Goal: Task Accomplishment & Management: Use online tool/utility

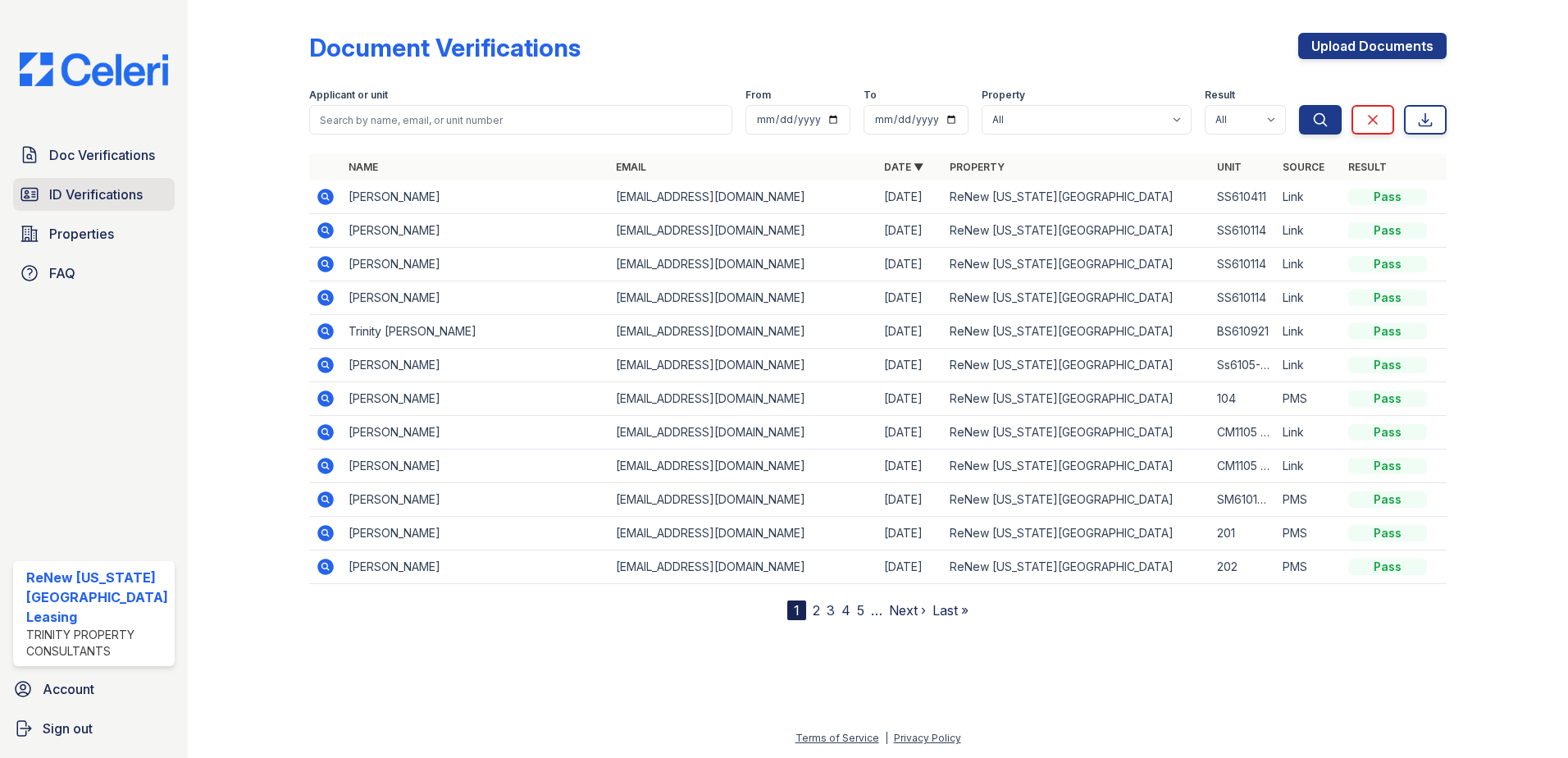
click at [91, 188] on span "ID Verifications" at bounding box center [95, 194] width 93 height 20
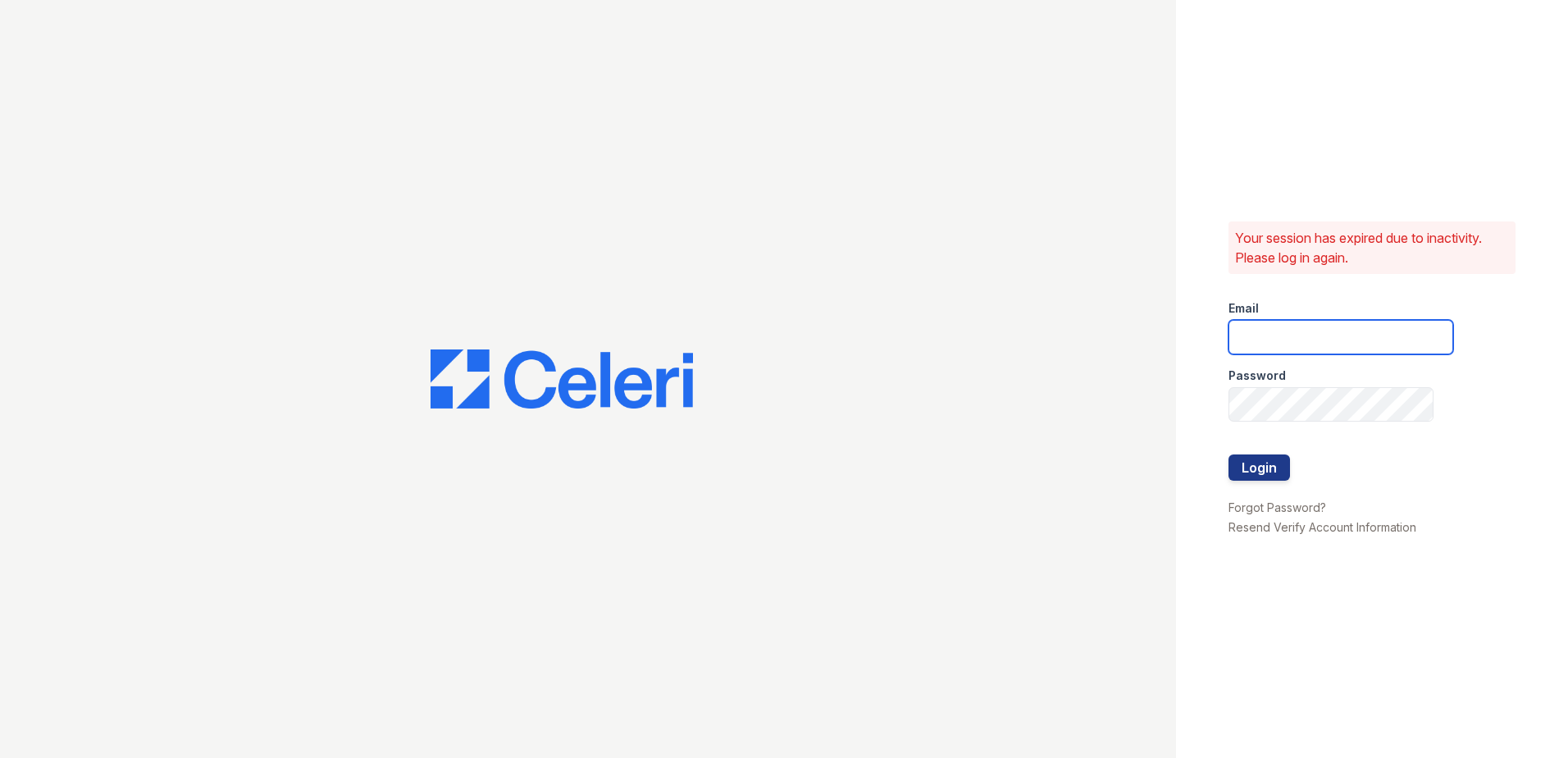
type input "[EMAIL_ADDRESS][DOMAIN_NAME]"
click at [1261, 463] on button "Login" at bounding box center [1259, 468] width 61 height 26
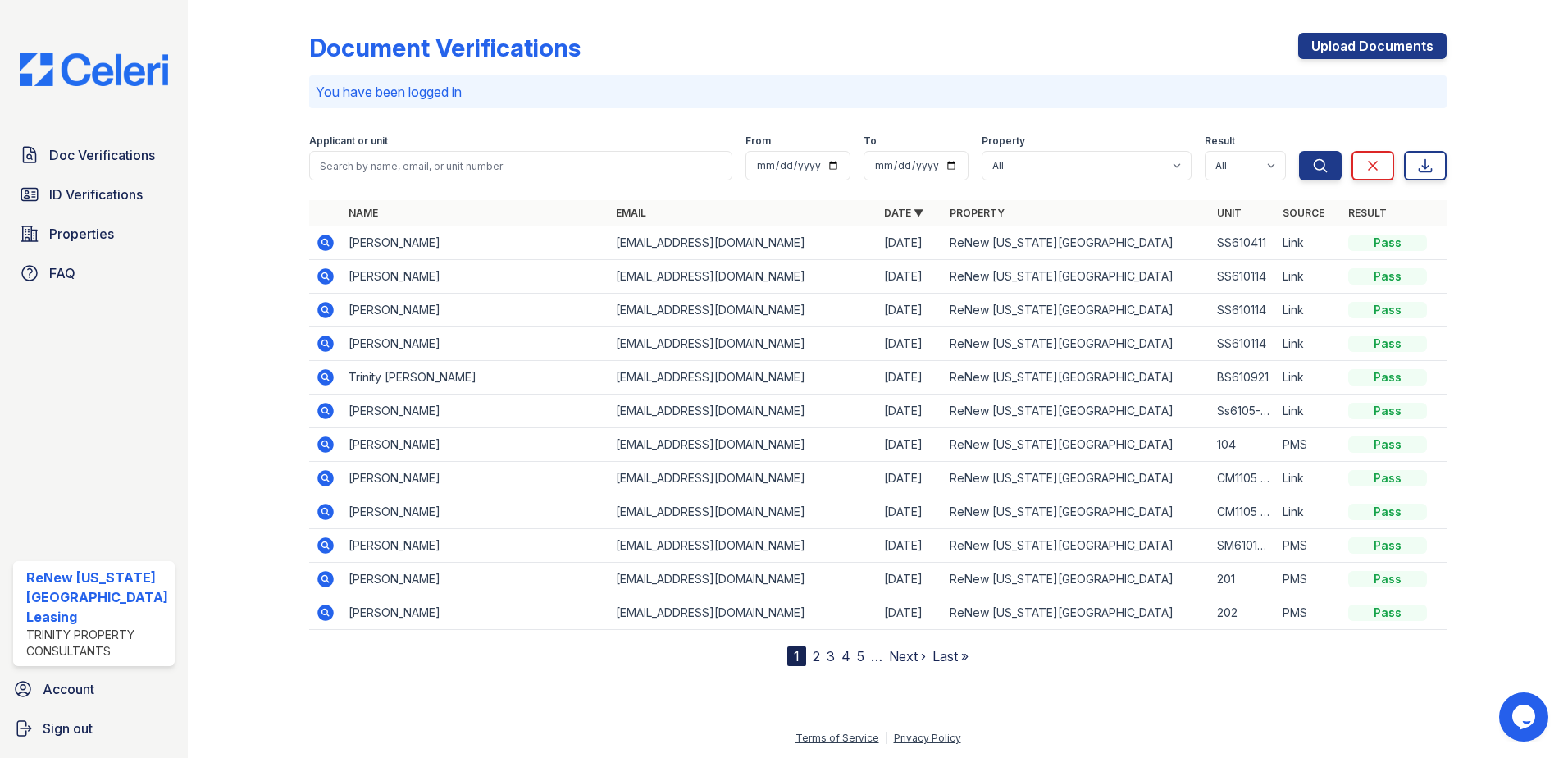
click at [267, 188] on div at bounding box center [261, 336] width 95 height 660
click at [79, 188] on span "ID Verifications" at bounding box center [95, 194] width 93 height 20
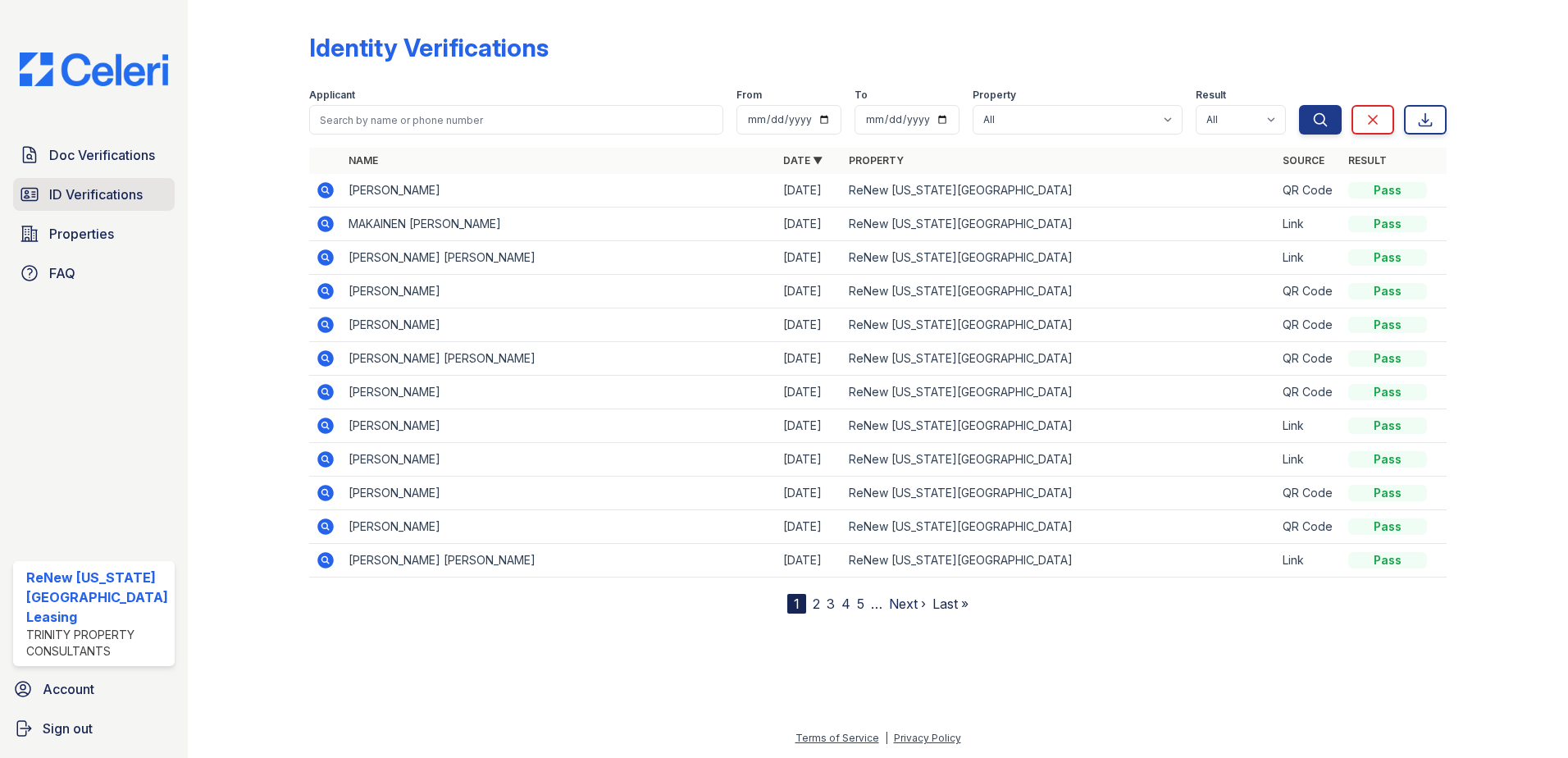
click at [104, 187] on span "ID Verifications" at bounding box center [95, 194] width 93 height 20
